Goal: Task Accomplishment & Management: Use online tool/utility

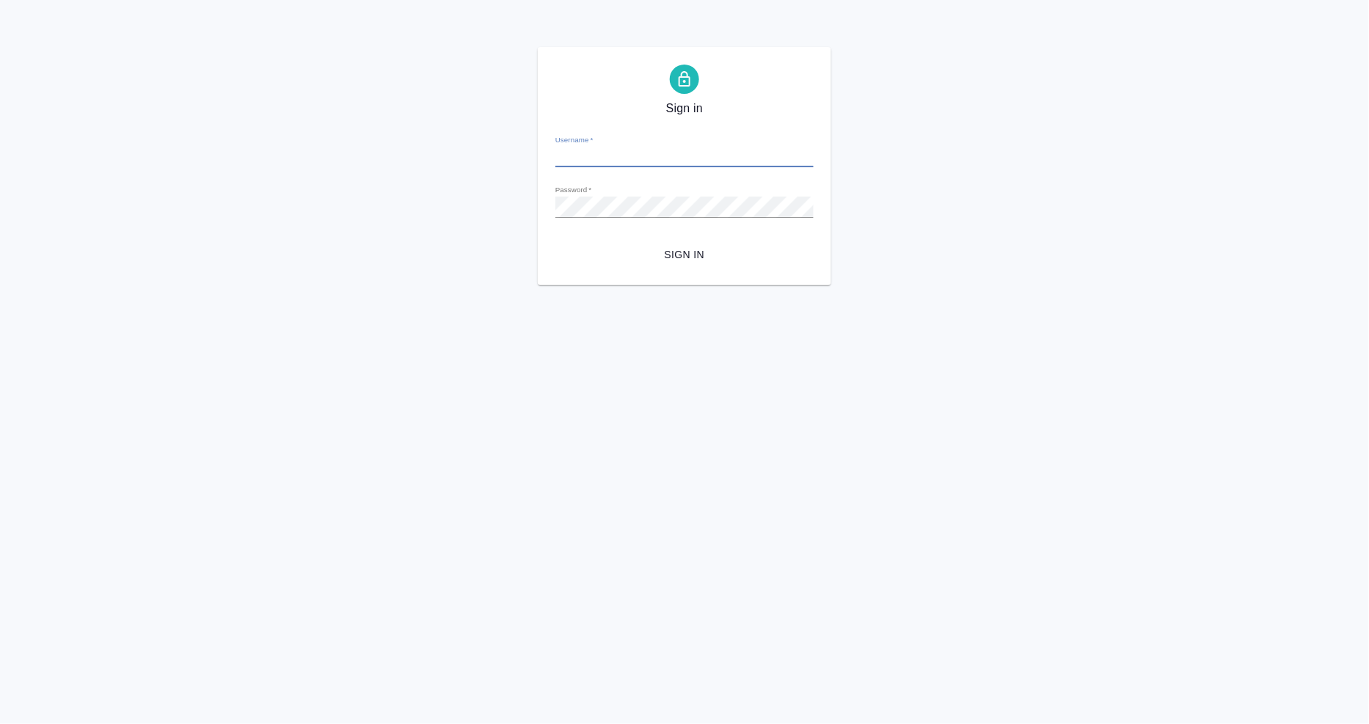
type input "[EMAIL_ADDRESS][DOMAIN_NAME]"
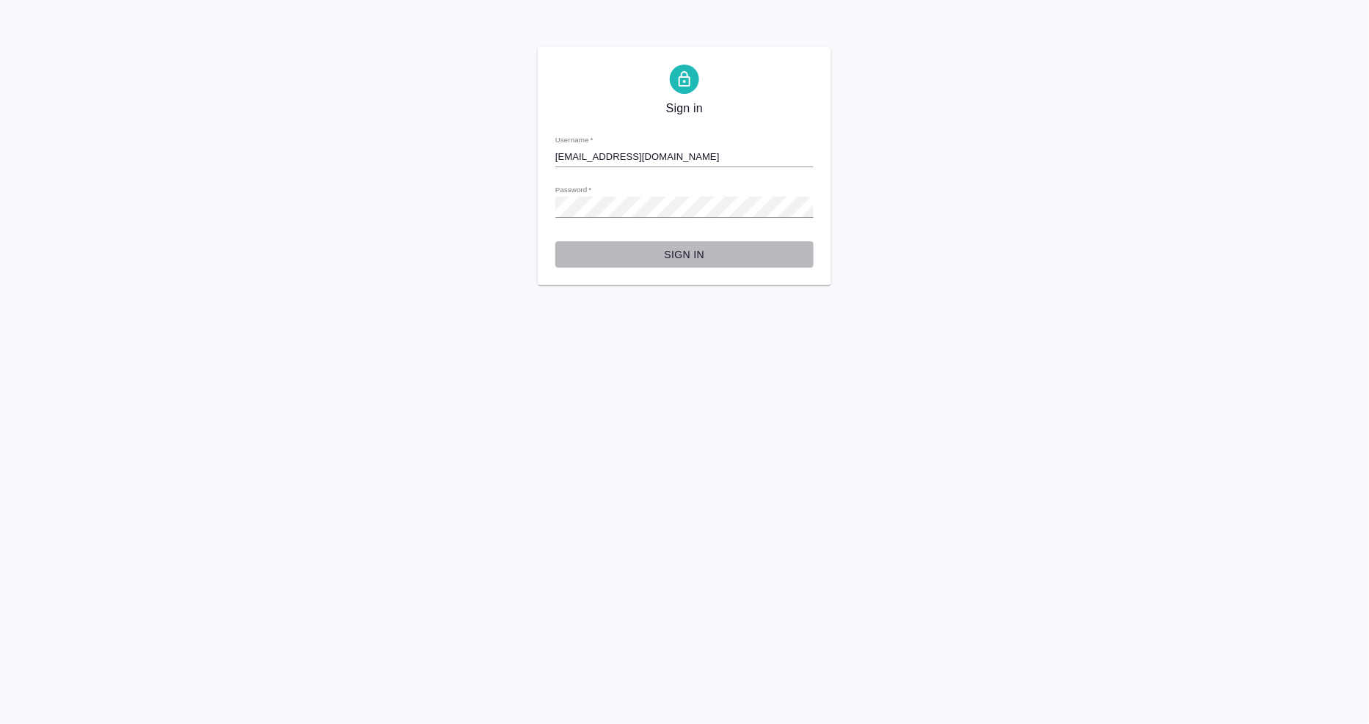
click at [696, 255] on span "Sign in" at bounding box center [684, 255] width 235 height 18
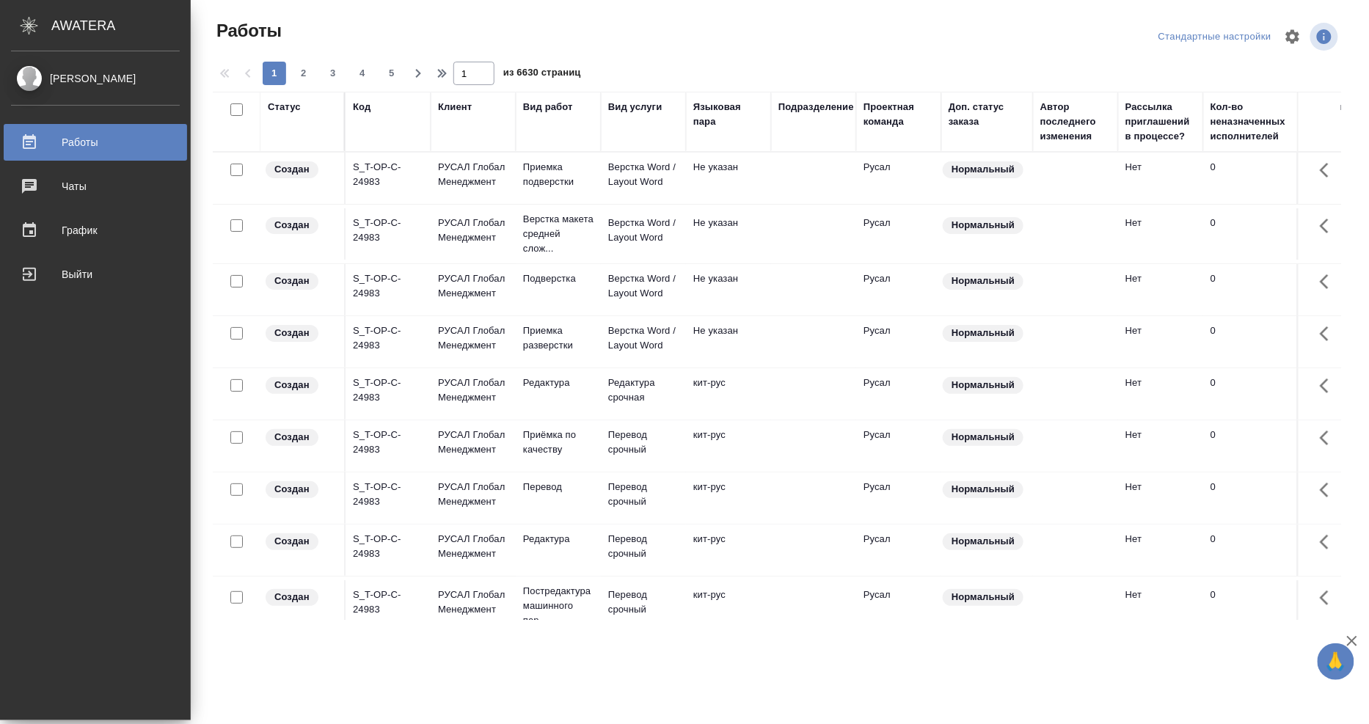
click at [1328, 105] on div "Исполнитель" at bounding box center [1360, 107] width 65 height 15
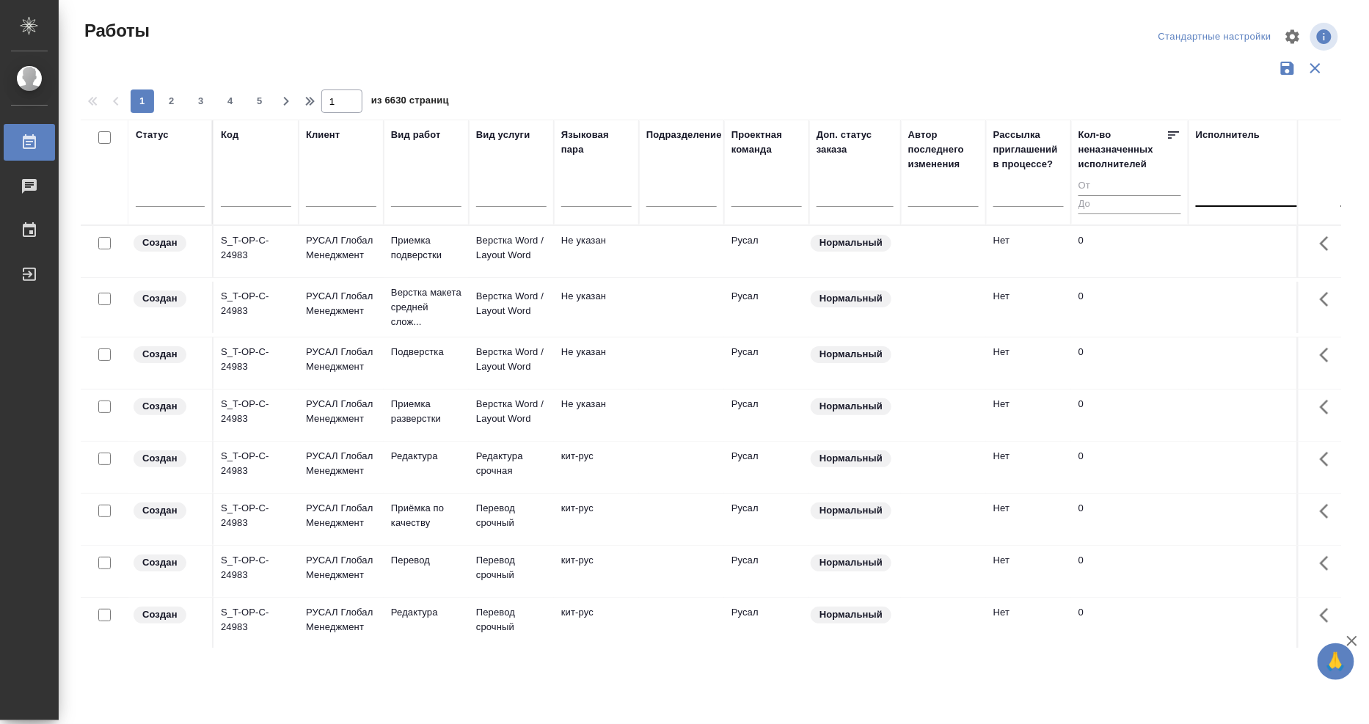
click at [1226, 192] on div at bounding box center [1291, 191] width 191 height 21
click at [1224, 238] on div "Свои работы" at bounding box center [1306, 239] width 220 height 26
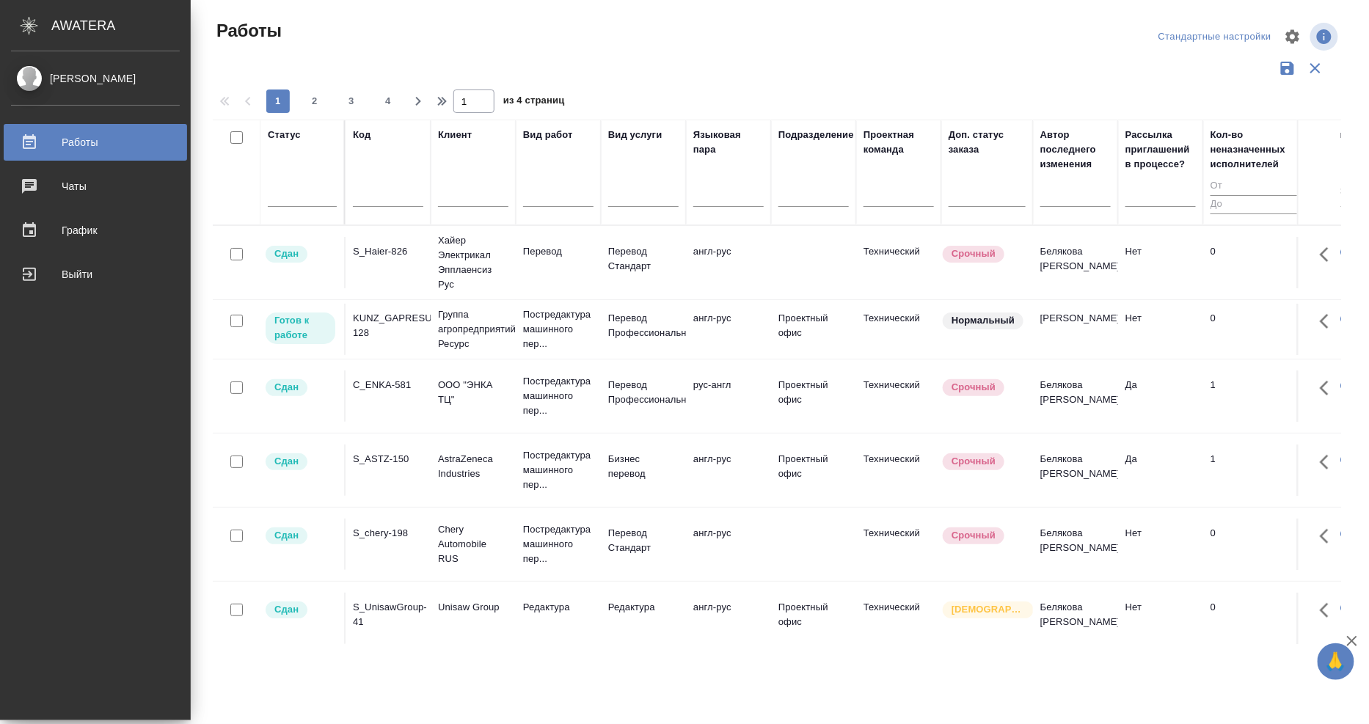
click at [353, 318] on div "KUNZ_GAPRESURS-128" at bounding box center [388, 325] width 70 height 29
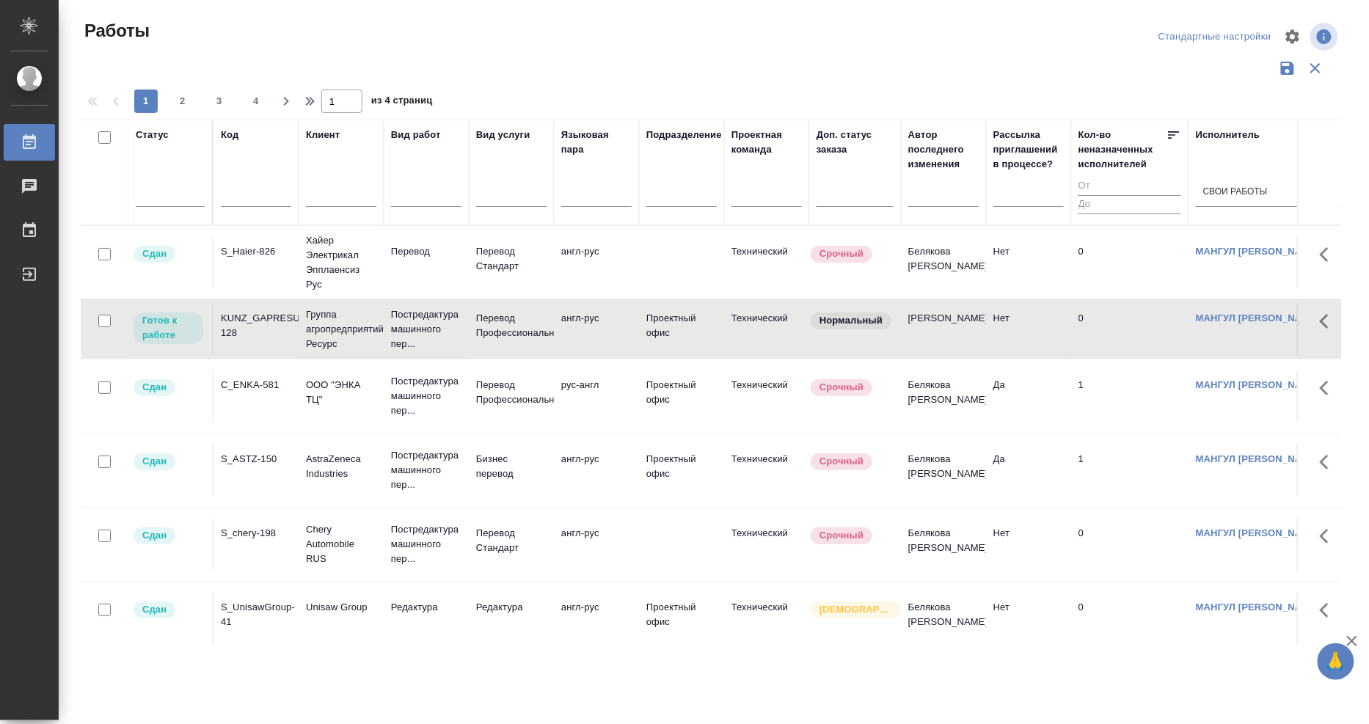
click at [264, 318] on div "KUNZ_GAPRESURS-128" at bounding box center [256, 325] width 70 height 29
click at [264, 320] on div "KUNZ_GAPRESURS-128" at bounding box center [256, 325] width 70 height 29
